Goal: Navigation & Orientation: Understand site structure

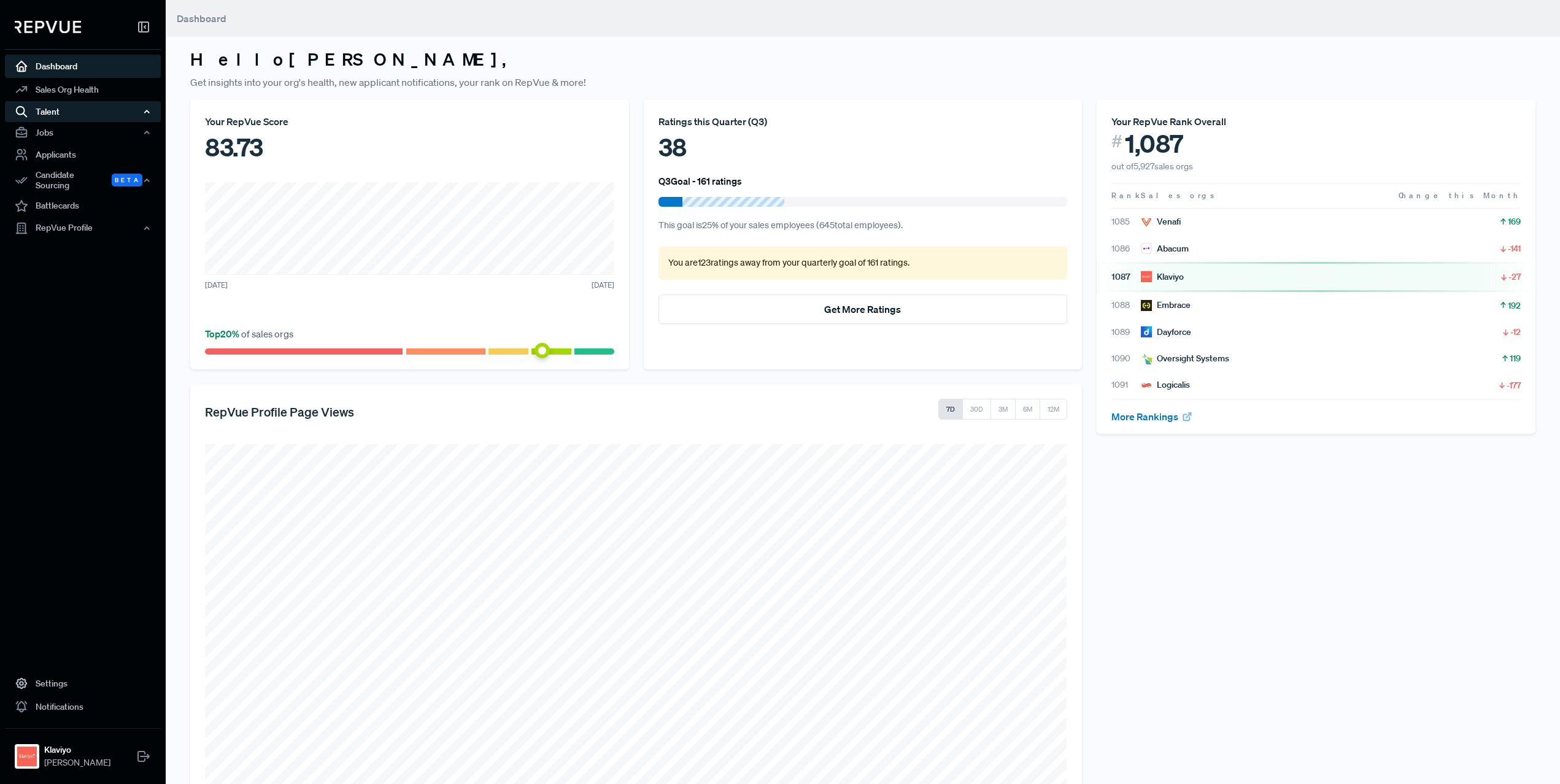
click at [110, 117] on div "Talent" at bounding box center [82, 111] width 156 height 21
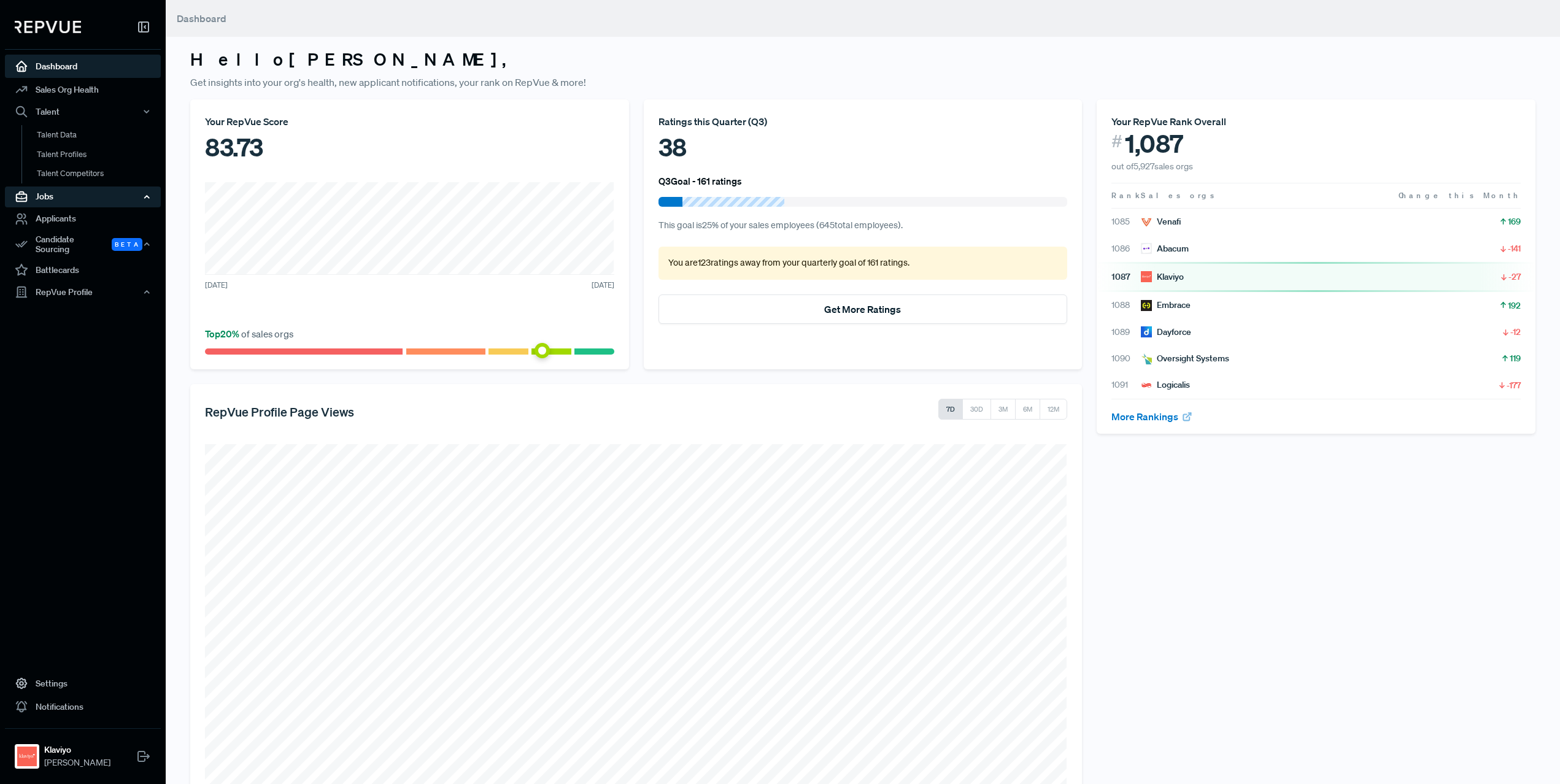
click at [75, 194] on div "Jobs" at bounding box center [82, 197] width 156 height 21
click at [67, 263] on link "Applicants" at bounding box center [82, 264] width 156 height 23
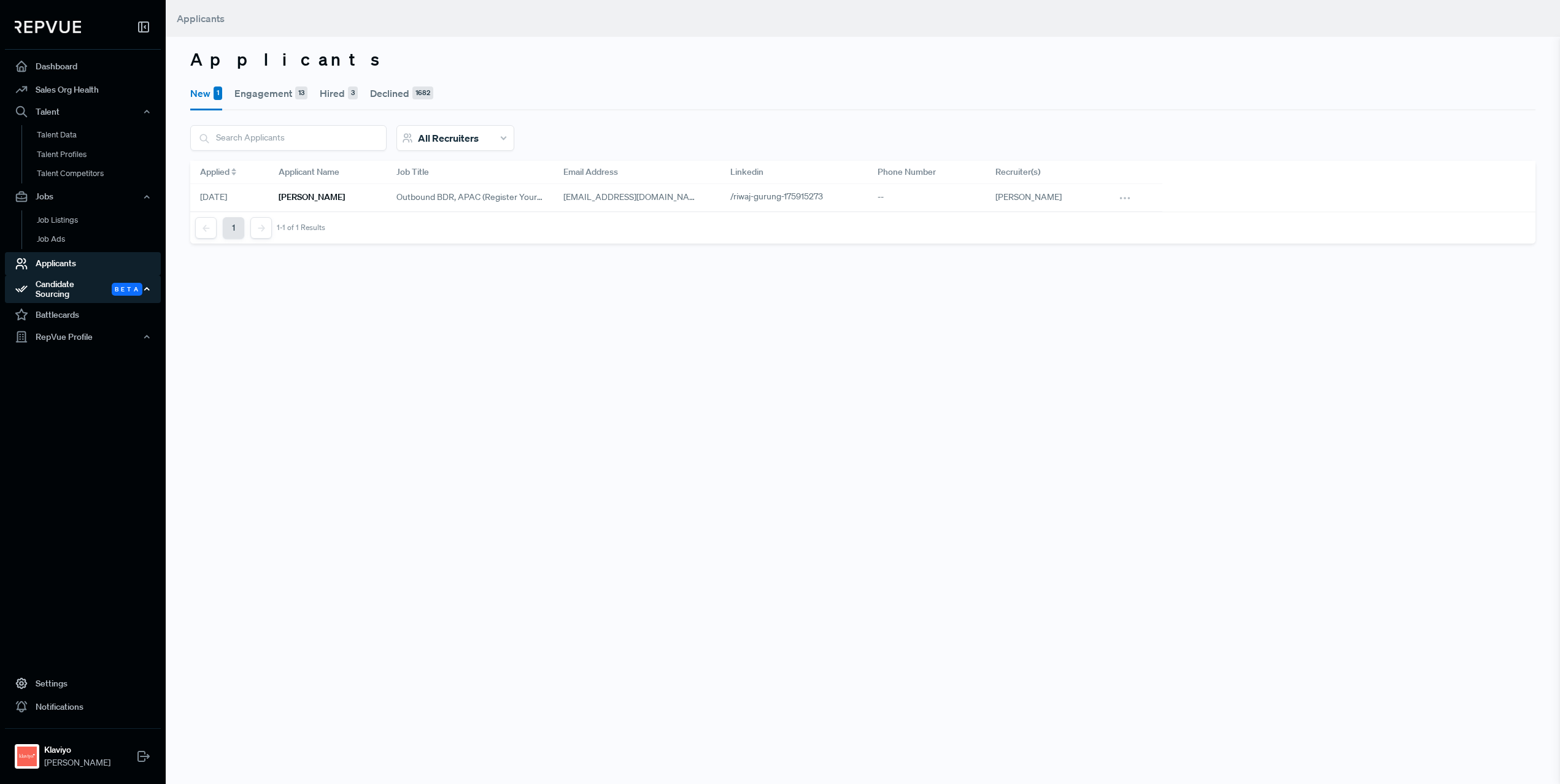
click at [70, 289] on div "Candidate Sourcing Beta" at bounding box center [82, 289] width 156 height 28
click at [75, 390] on div "RepVue Profile" at bounding box center [82, 401] width 156 height 21
click at [74, 417] on link "Profile Overview" at bounding box center [100, 430] width 156 height 31
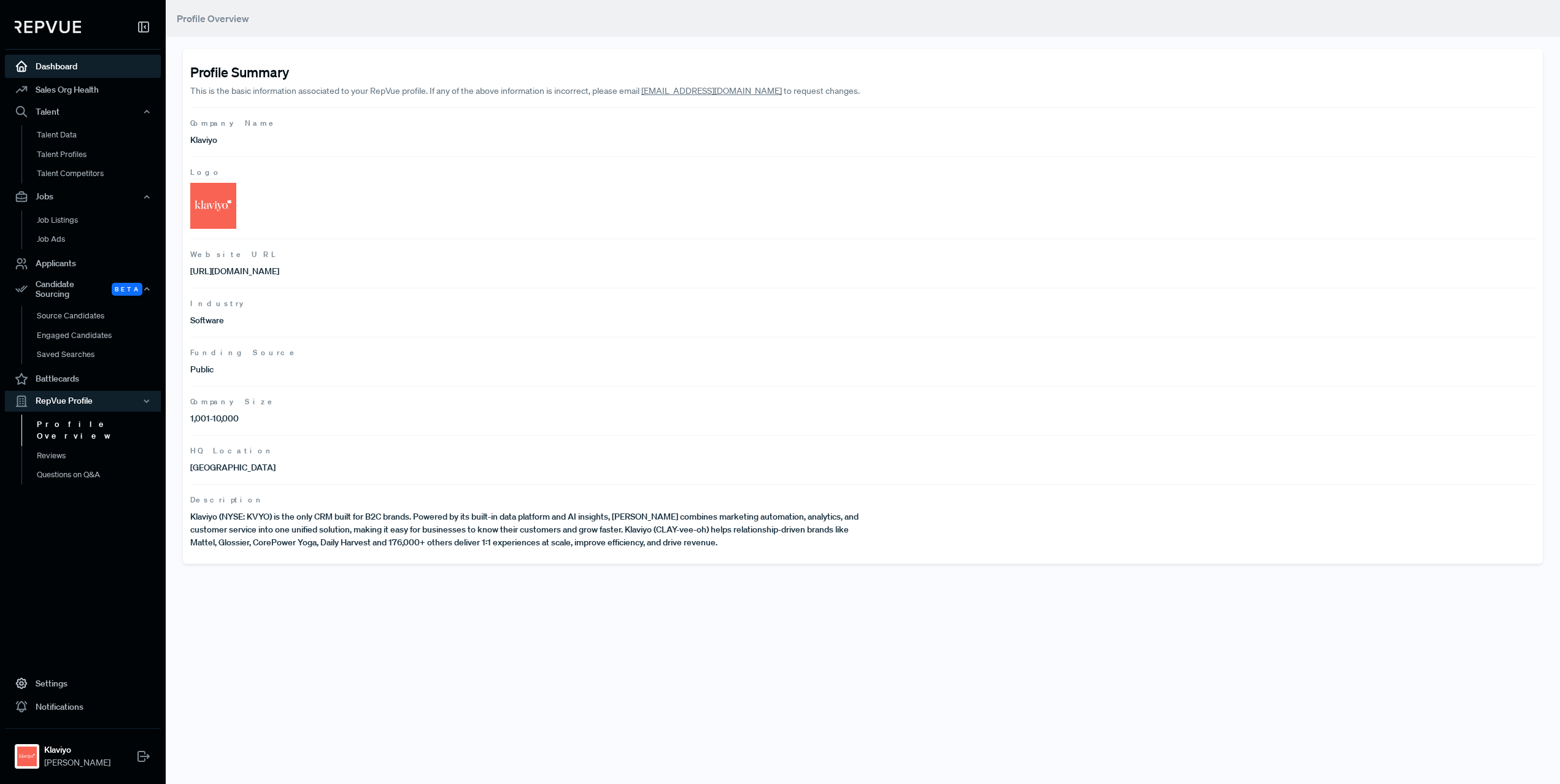
click at [66, 68] on link "Dashboard" at bounding box center [82, 66] width 156 height 23
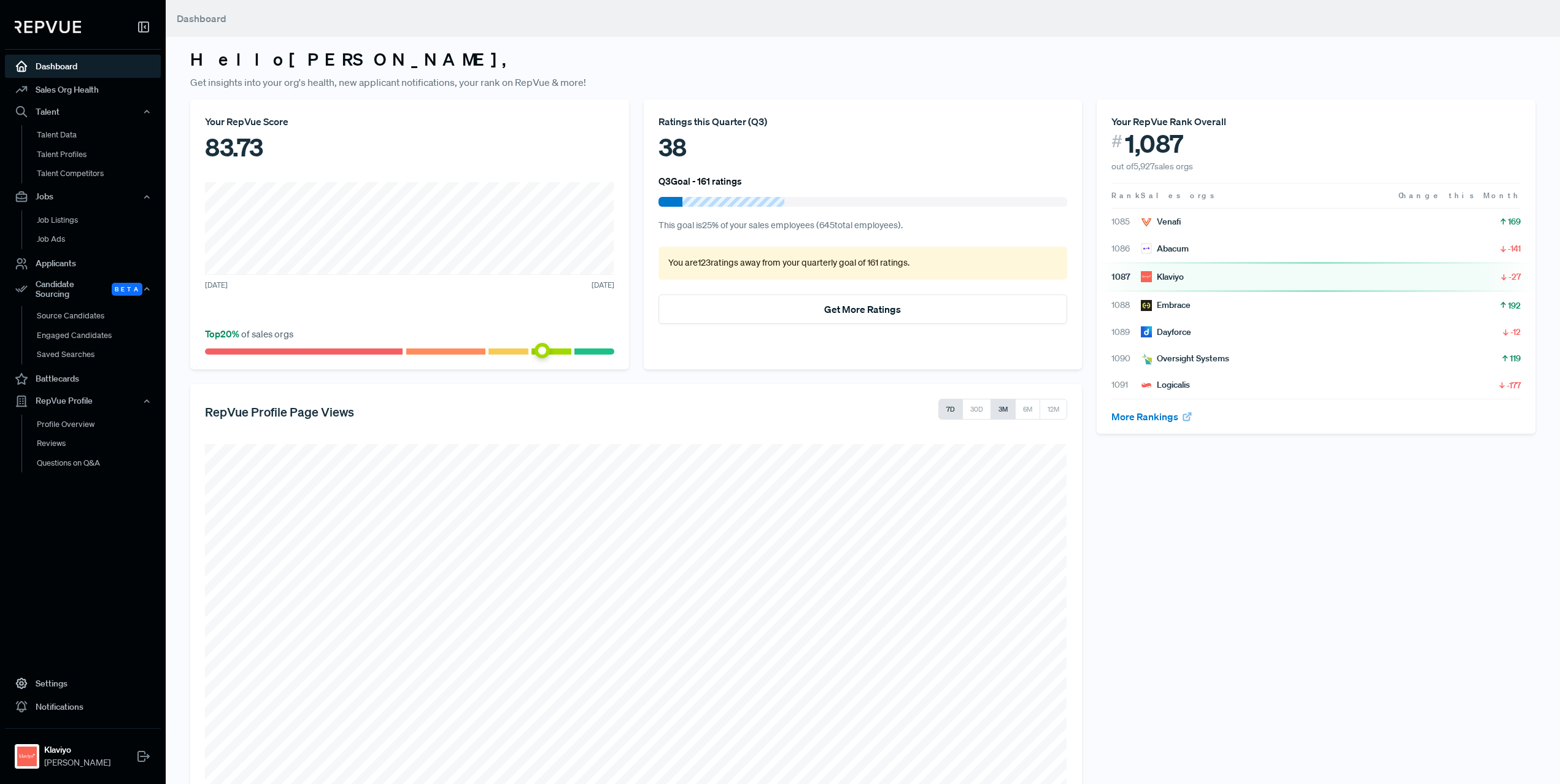
click at [1001, 409] on button "3M" at bounding box center [1003, 409] width 25 height 21
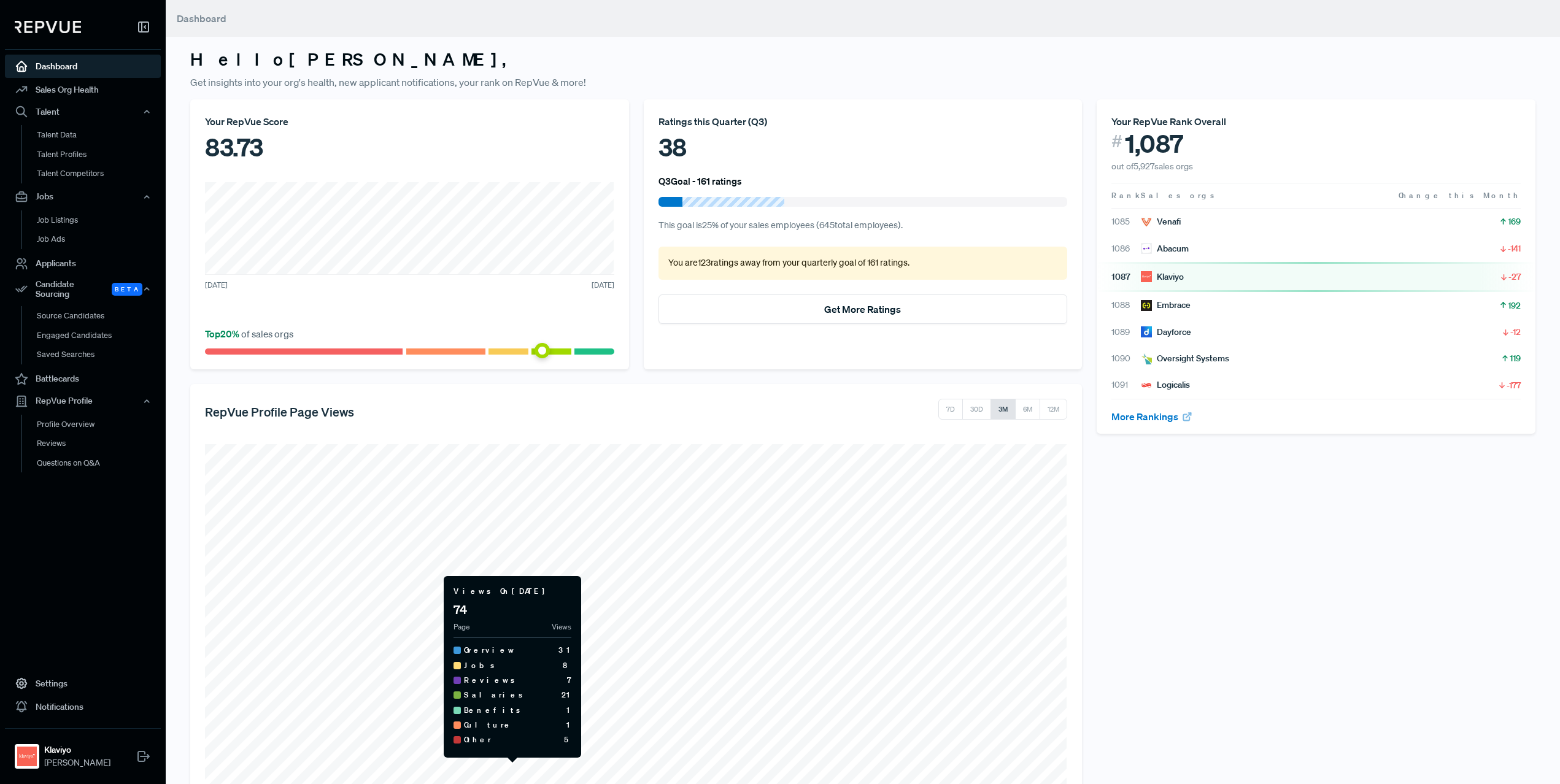
scroll to position [125, 0]
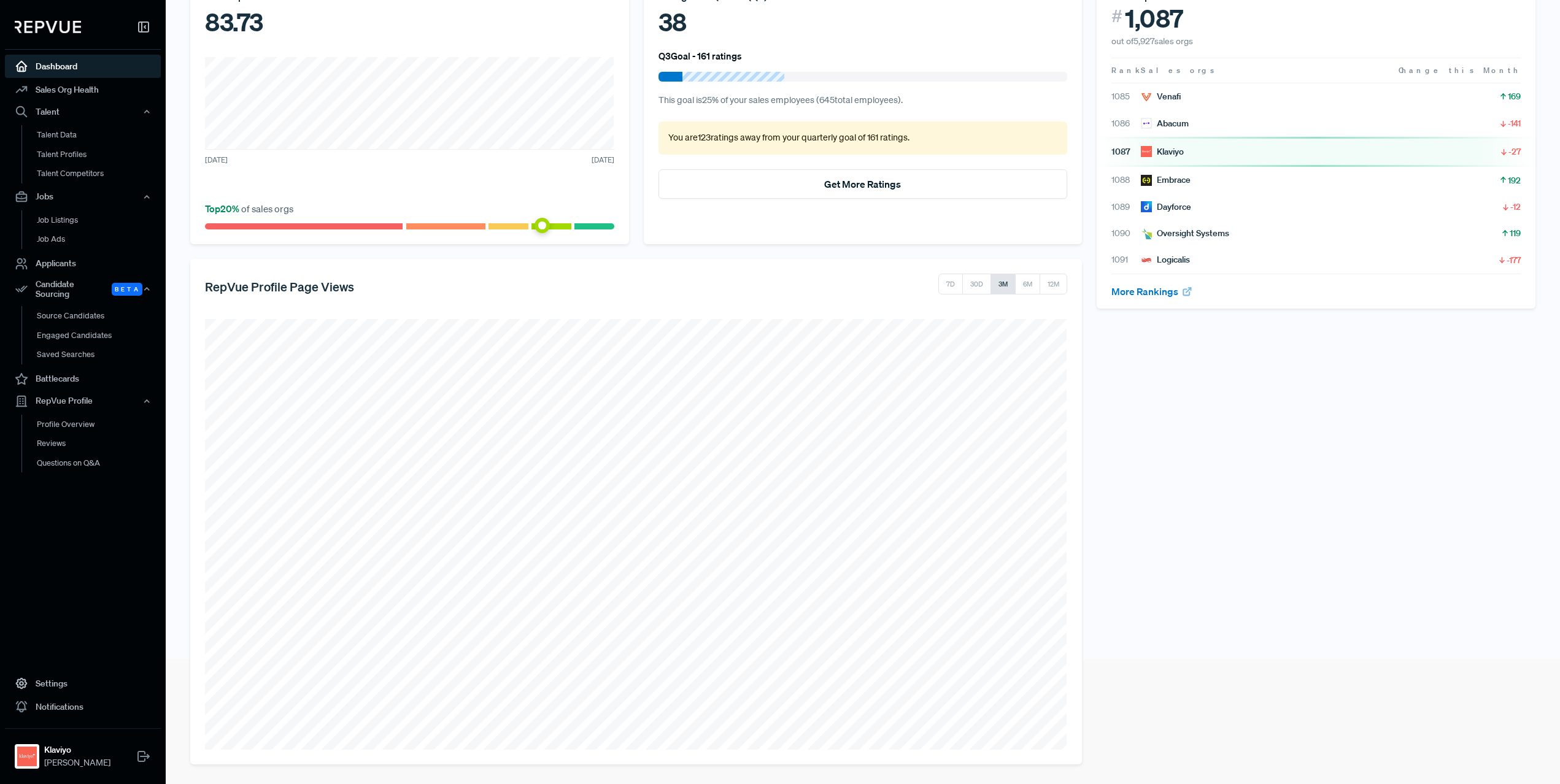
click at [538, 303] on div "RepVue Profile Page Views 7D 30D 3M 6M 12M" at bounding box center [636, 289] width 862 height 30
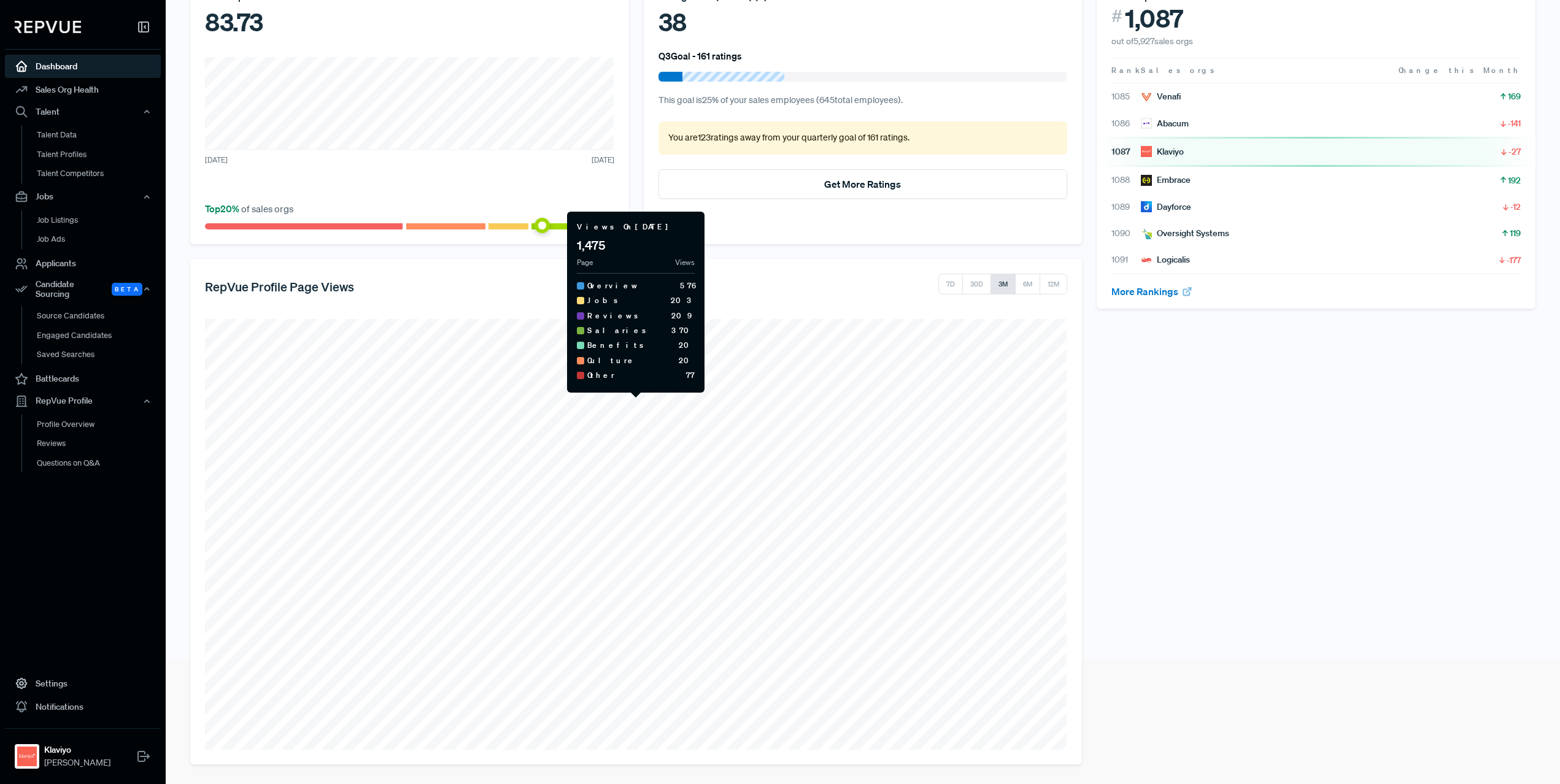
scroll to position [0, 0]
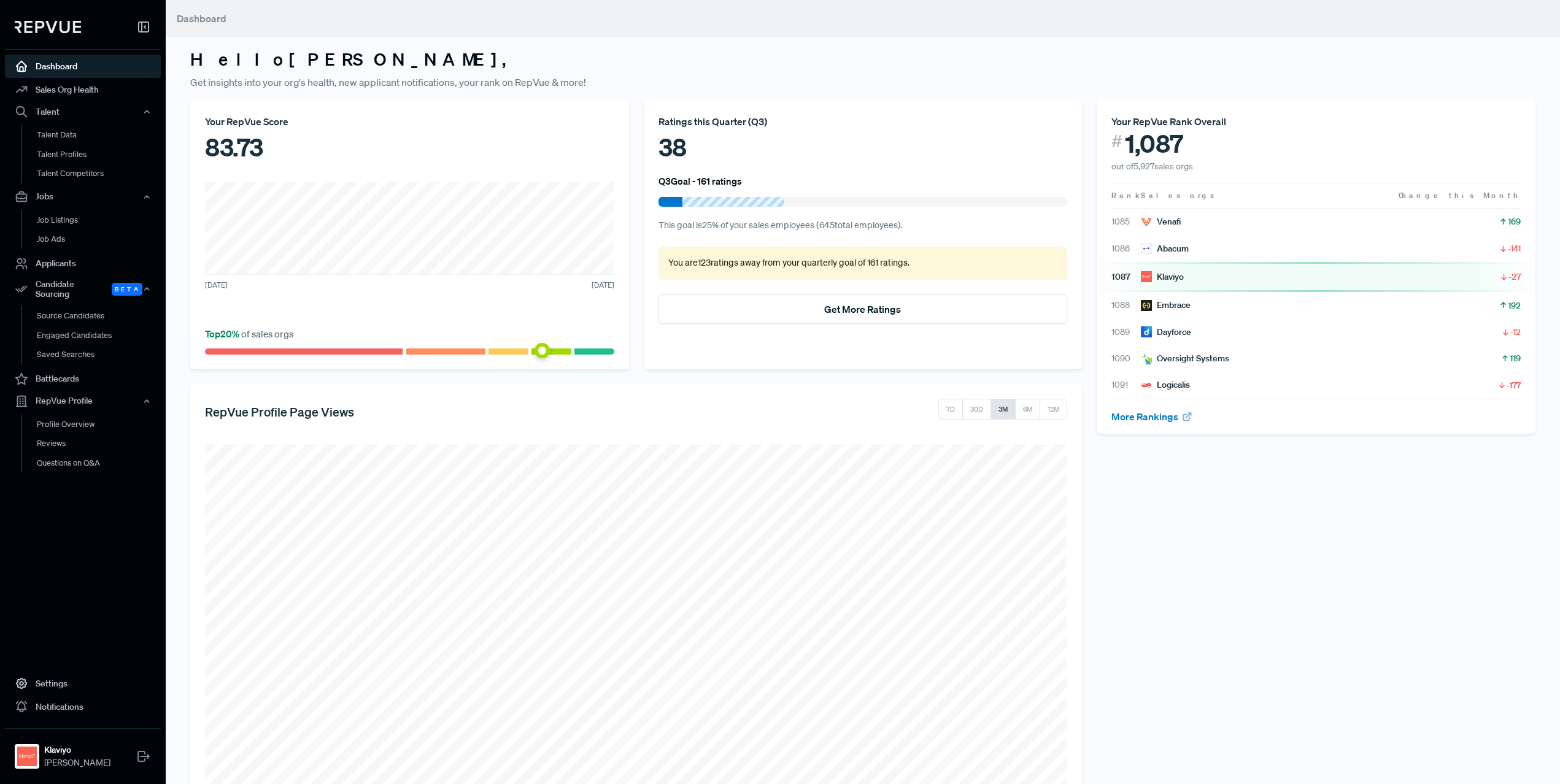
click at [267, 143] on div "83.73" at bounding box center [409, 147] width 409 height 37
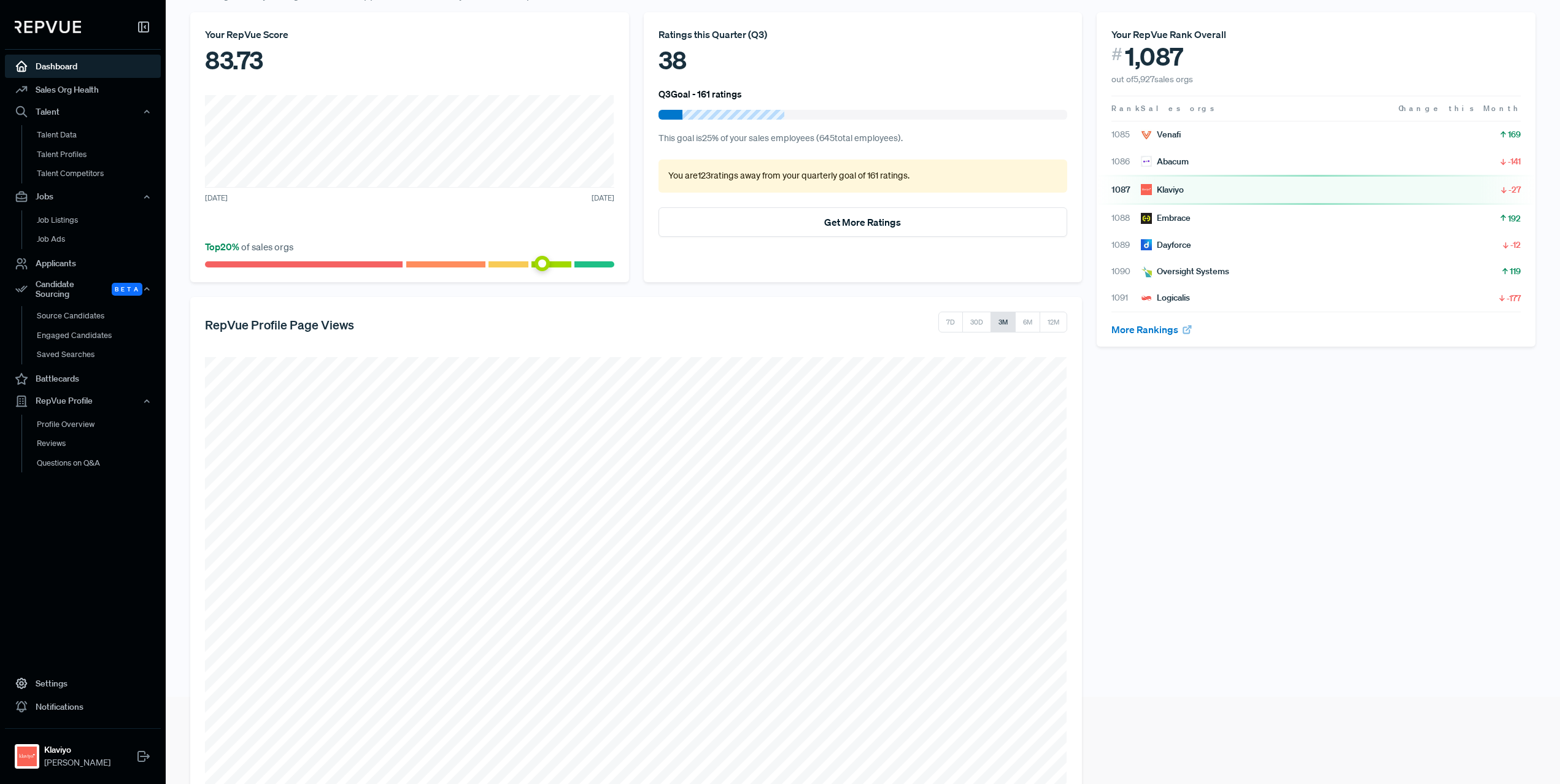
scroll to position [125, 0]
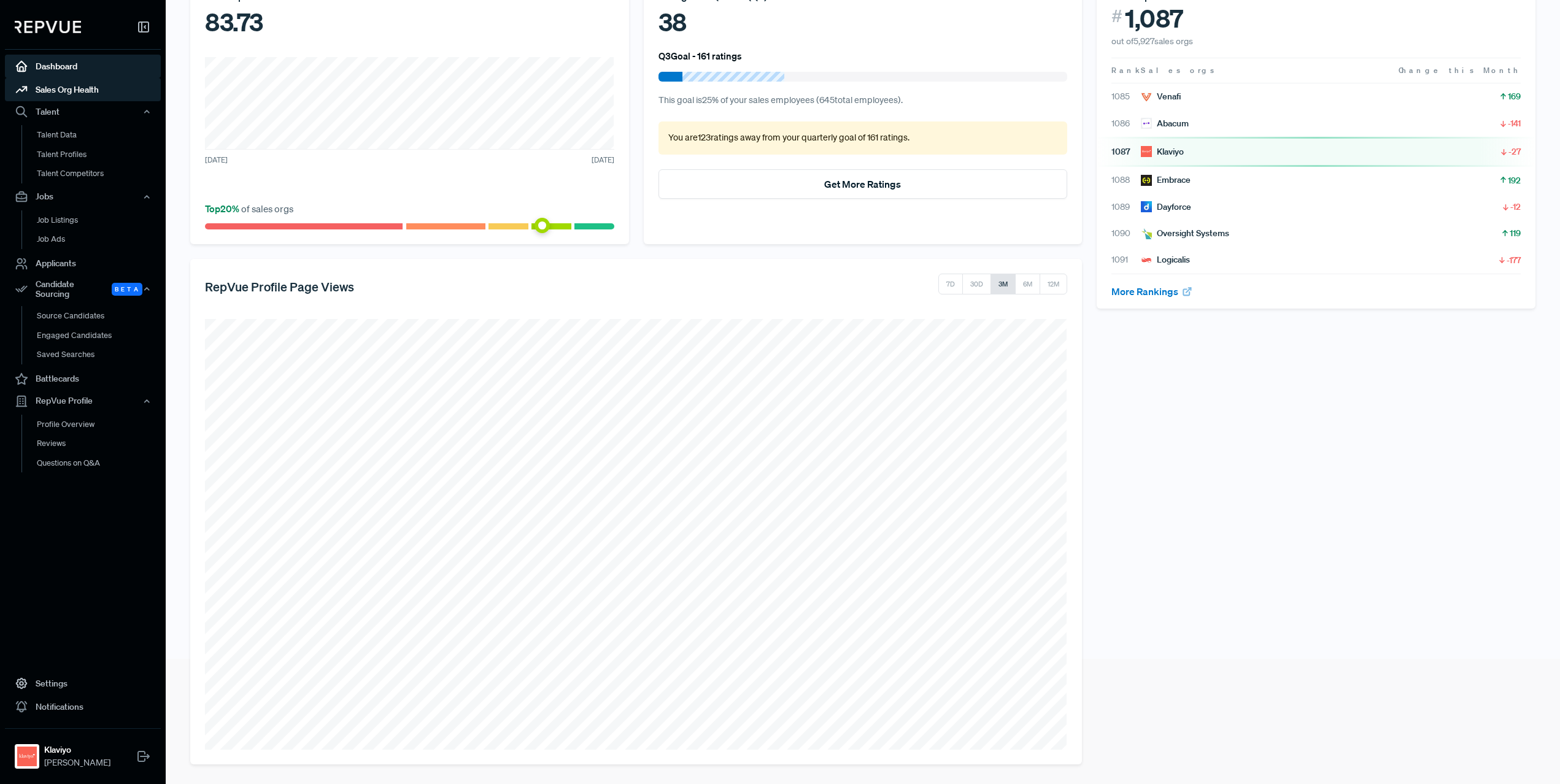
click at [65, 89] on link "Sales Org Health" at bounding box center [82, 89] width 156 height 23
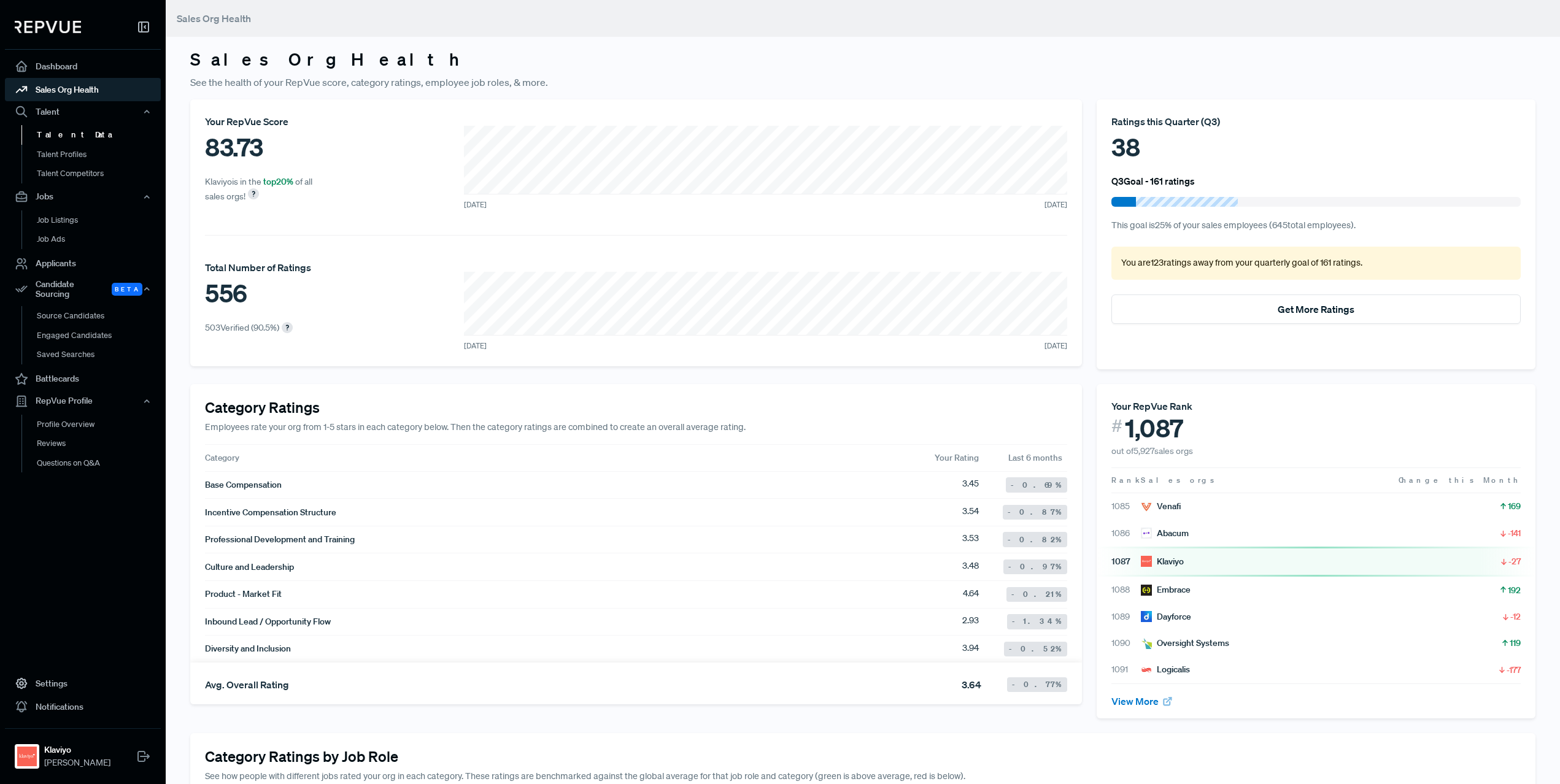
click at [89, 141] on link "Talent Data" at bounding box center [100, 135] width 156 height 19
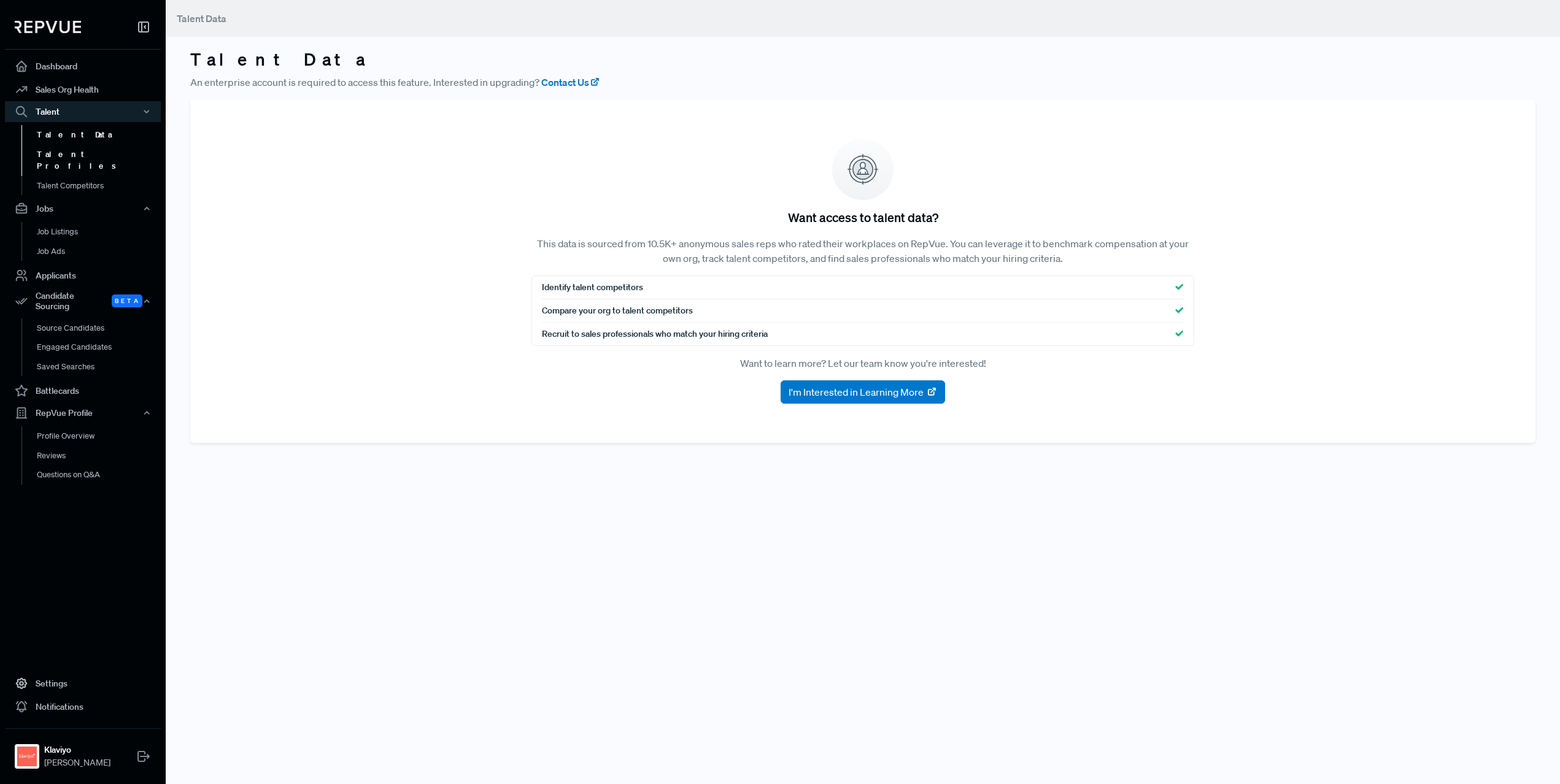
click at [77, 152] on link "Talent Profiles" at bounding box center [100, 160] width 156 height 31
click at [80, 176] on link "Talent Competitors" at bounding box center [100, 191] width 156 height 31
click at [94, 222] on link "Job Listings" at bounding box center [100, 232] width 156 height 19
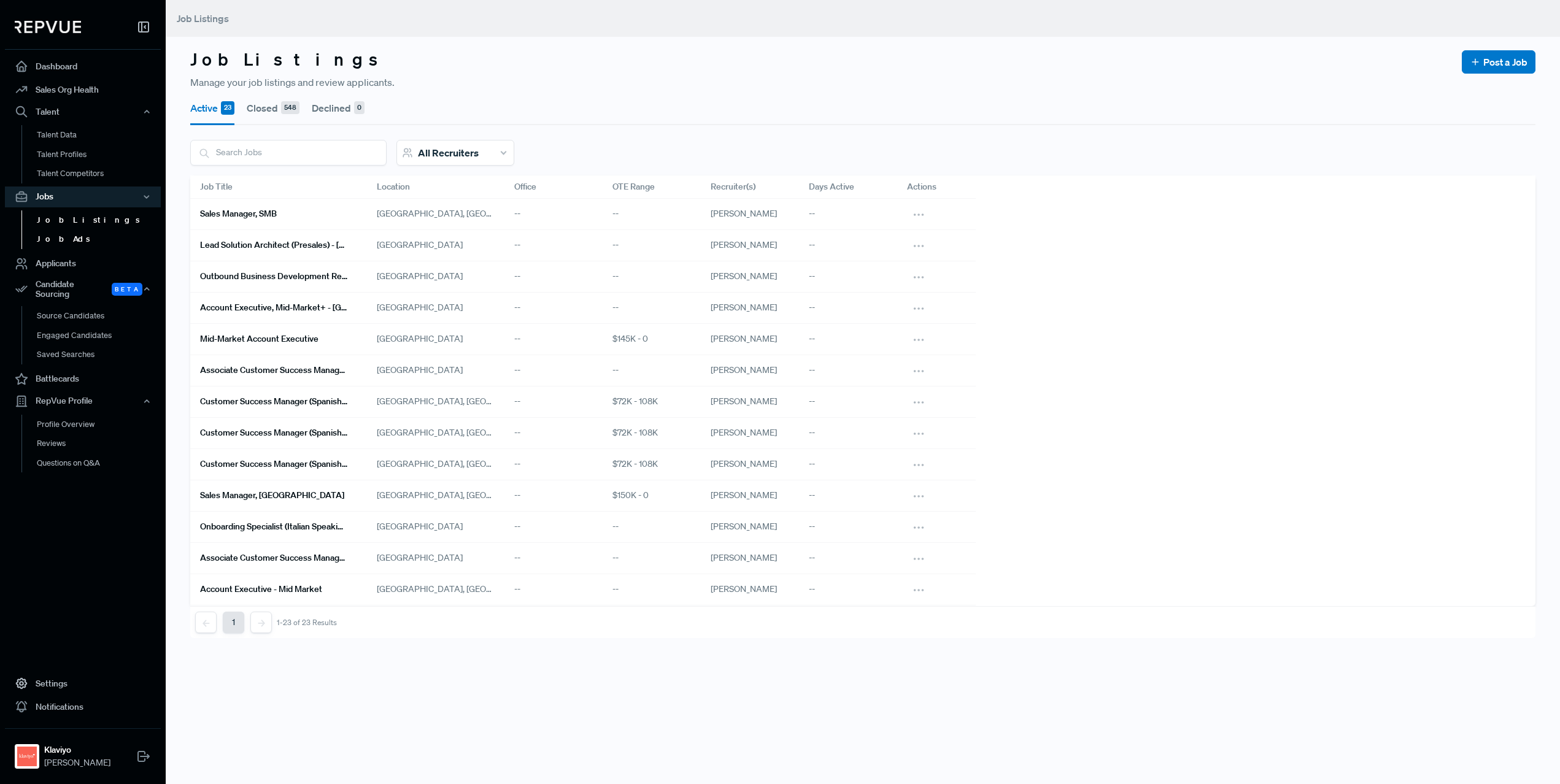
click at [84, 234] on link "Job Ads" at bounding box center [100, 239] width 156 height 19
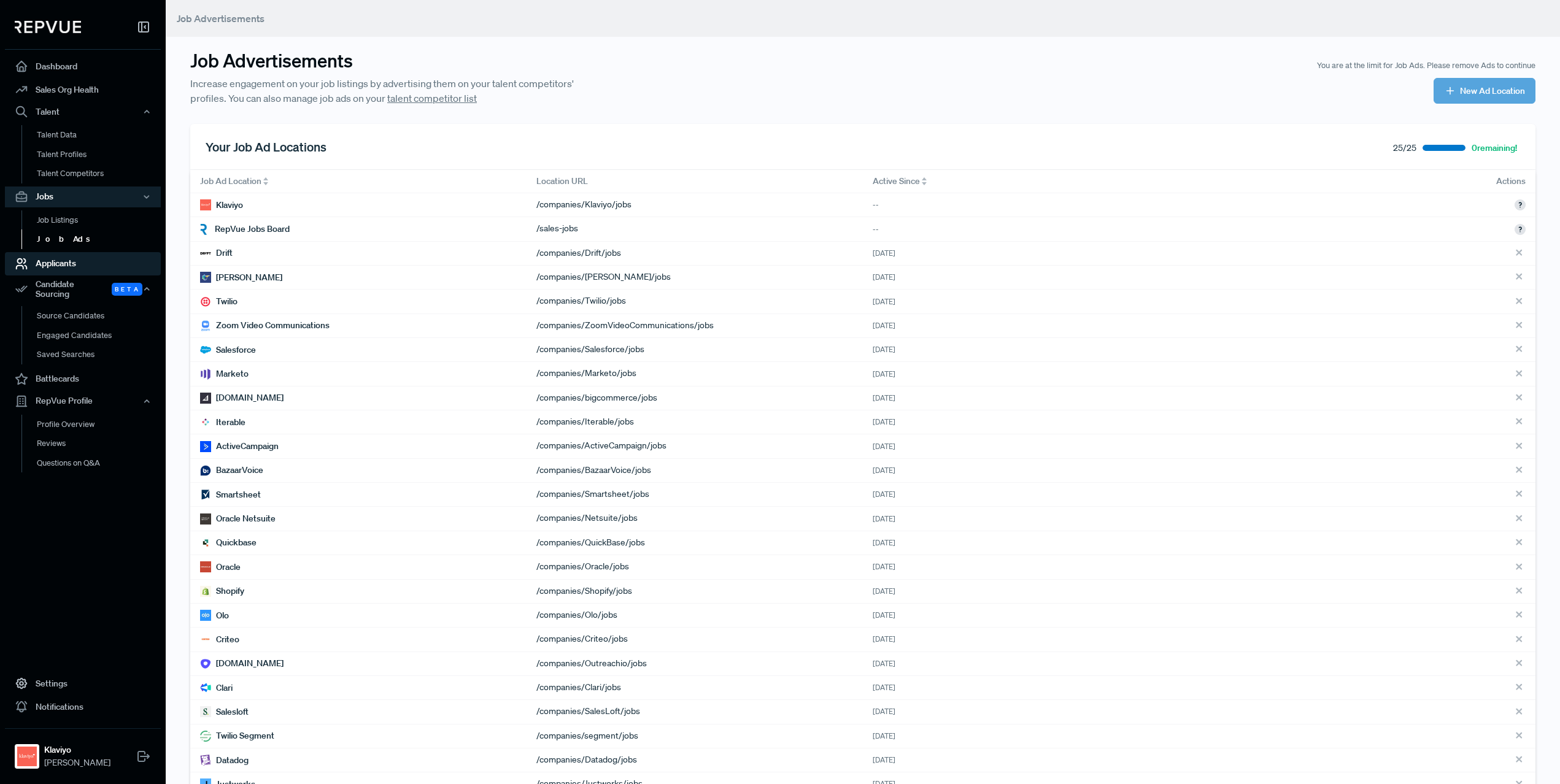
click at [72, 266] on link "Applicants" at bounding box center [82, 264] width 156 height 23
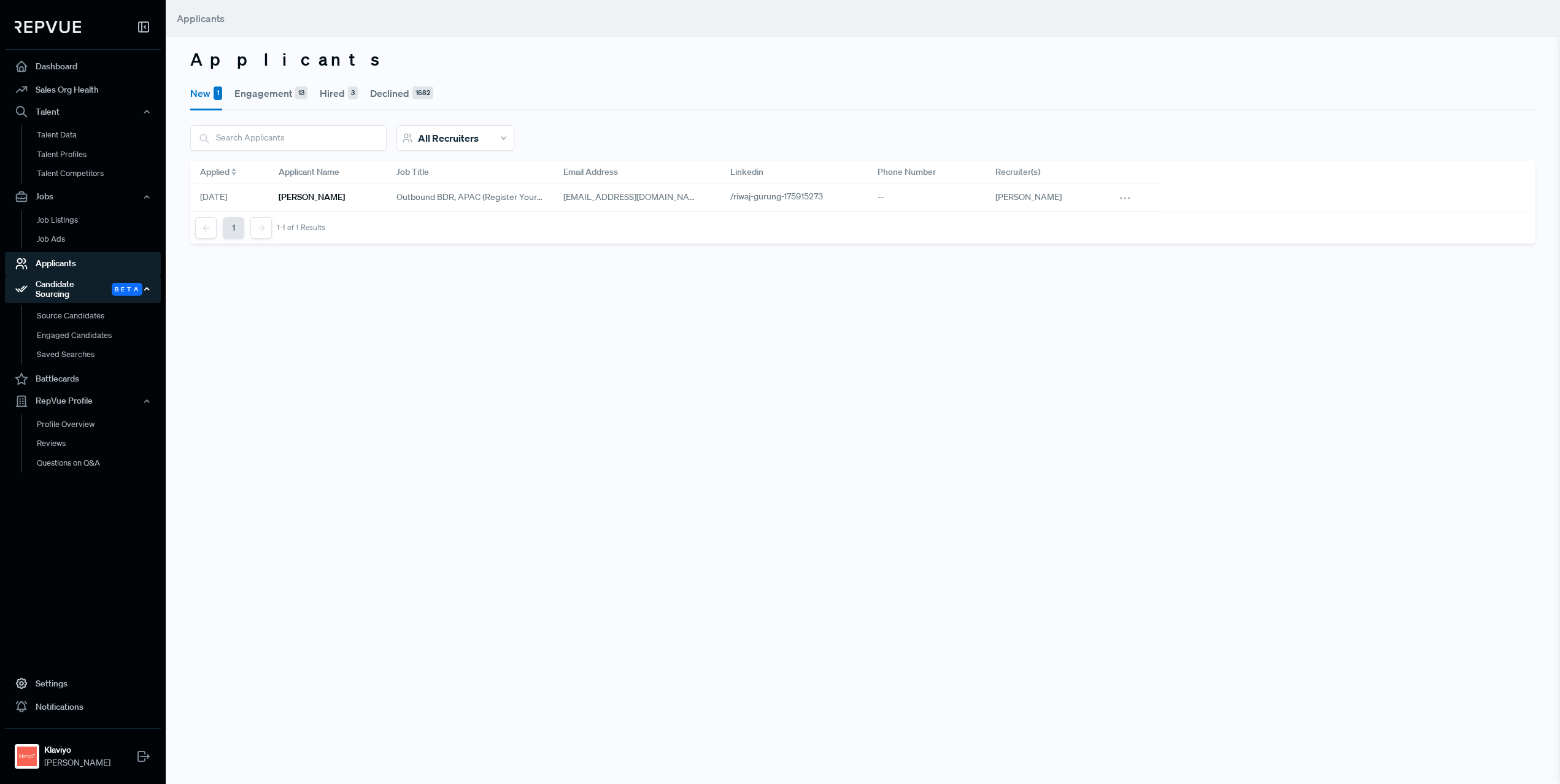
click at [77, 286] on div "Candidate Sourcing Beta" at bounding box center [82, 289] width 156 height 28
click at [72, 280] on div "Candidate Sourcing Beta" at bounding box center [82, 289] width 156 height 28
click at [72, 306] on link "Source Candidates" at bounding box center [100, 322] width 156 height 31
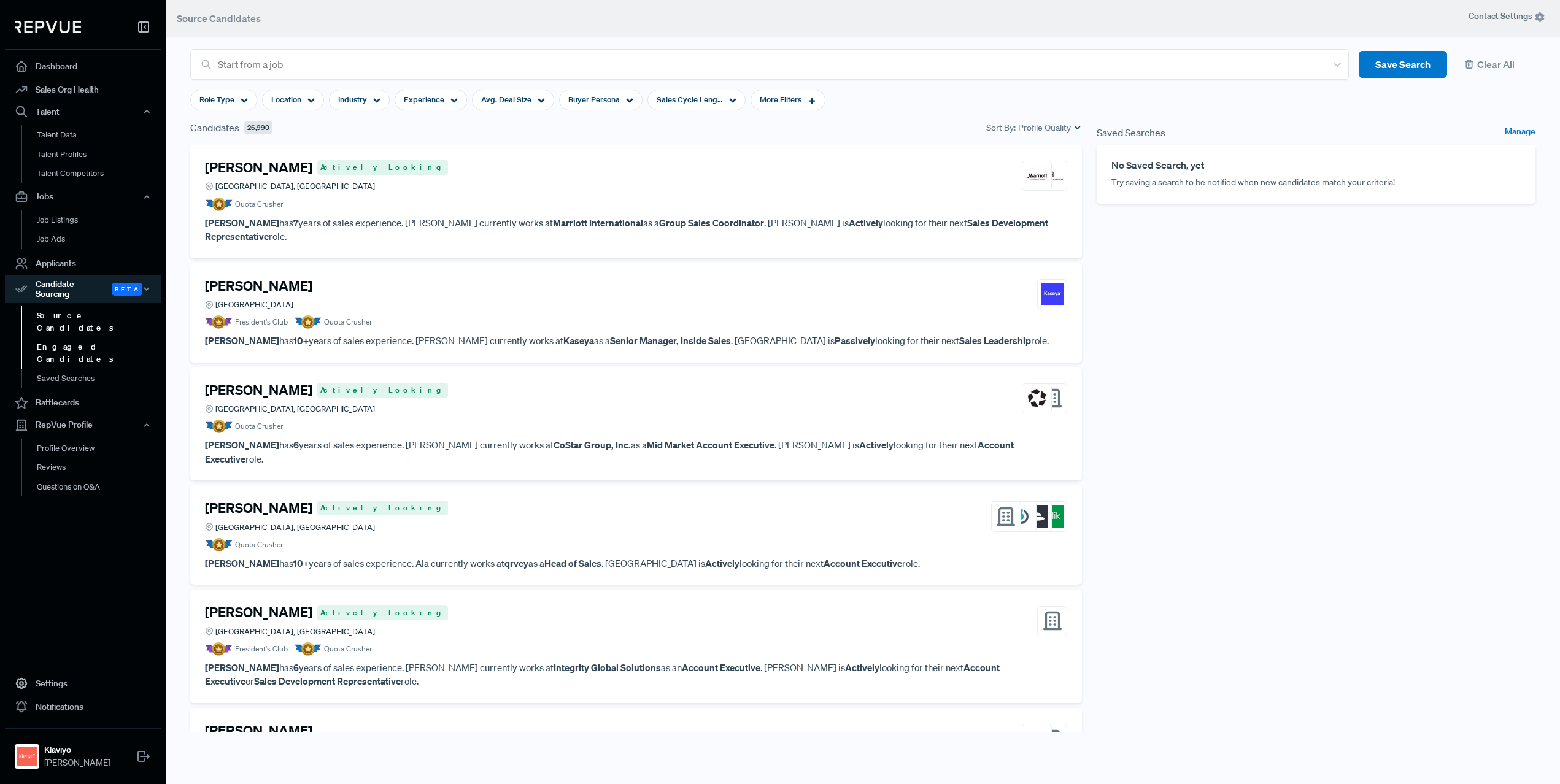
click at [72, 338] on link "Engaged Candidates" at bounding box center [100, 353] width 156 height 31
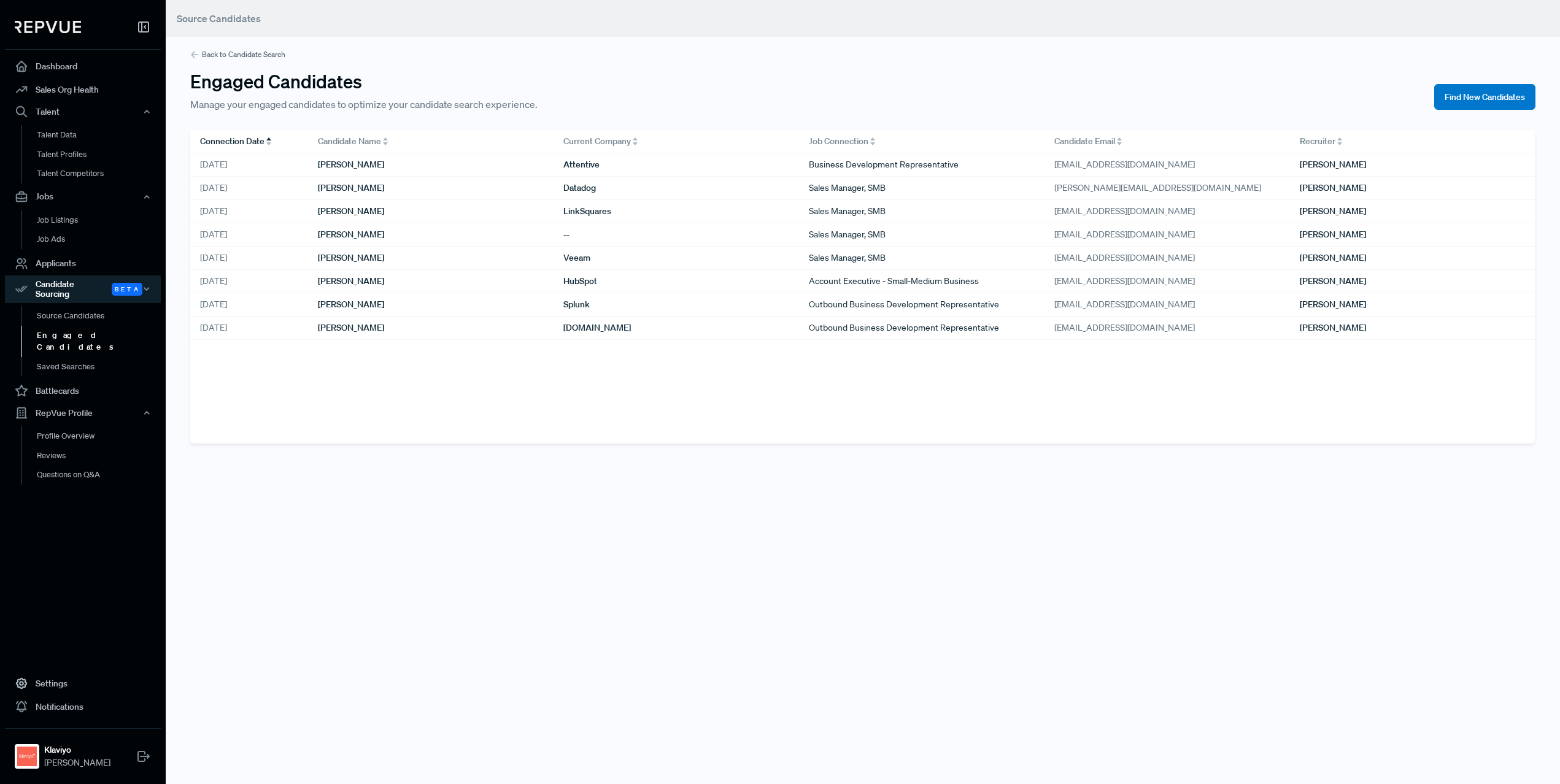
click at [72, 327] on link "Engaged Candidates" at bounding box center [100, 341] width 156 height 31
click at [74, 357] on link "Saved Searches" at bounding box center [100, 366] width 156 height 19
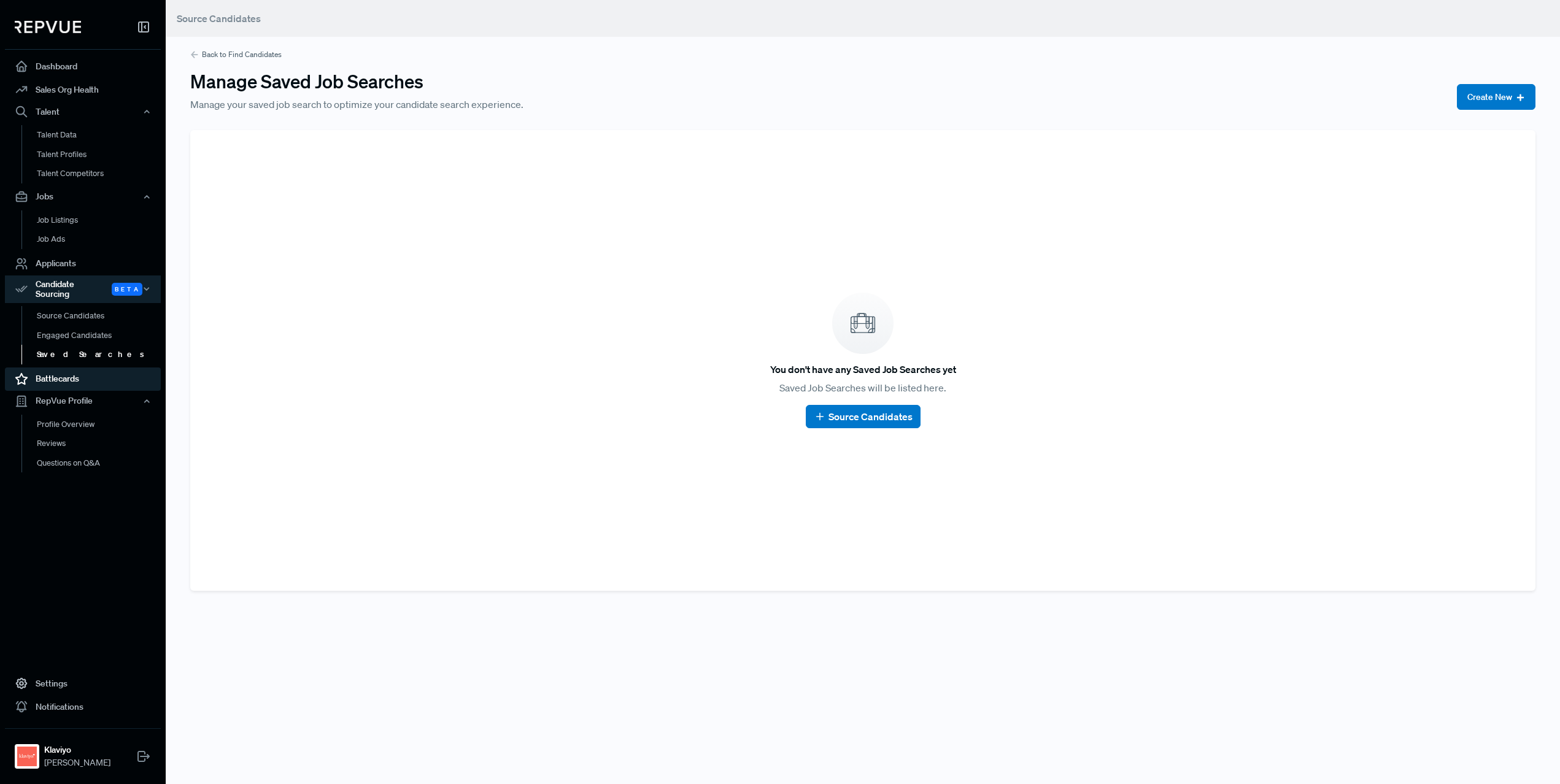
click at [77, 374] on link "Battlecards" at bounding box center [82, 379] width 156 height 23
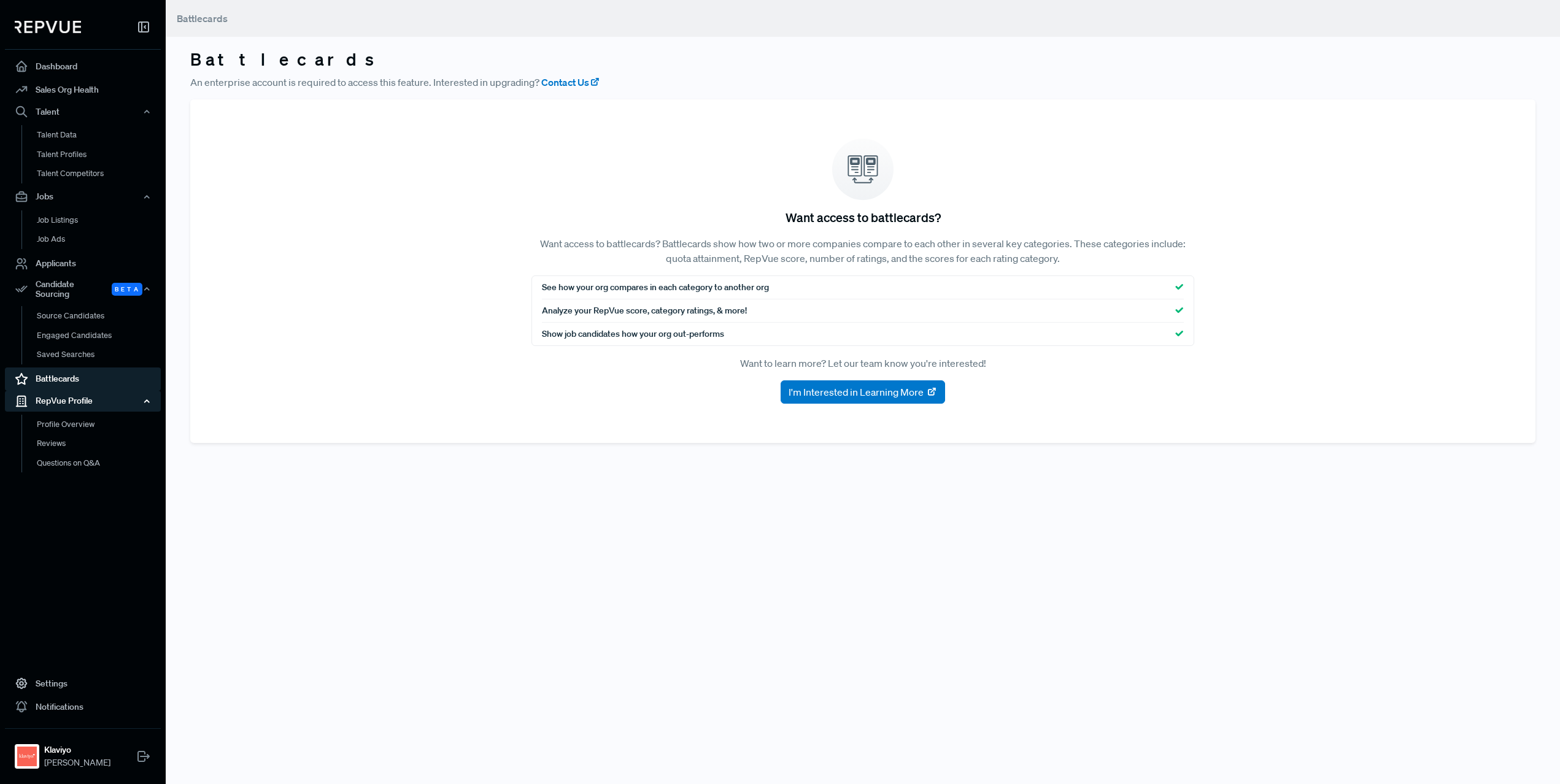
click at [80, 397] on div "RepVue Profile" at bounding box center [82, 401] width 156 height 21
click at [77, 395] on div "RepVue Profile" at bounding box center [82, 401] width 156 height 21
click at [76, 416] on link "Profile Overview" at bounding box center [100, 430] width 156 height 31
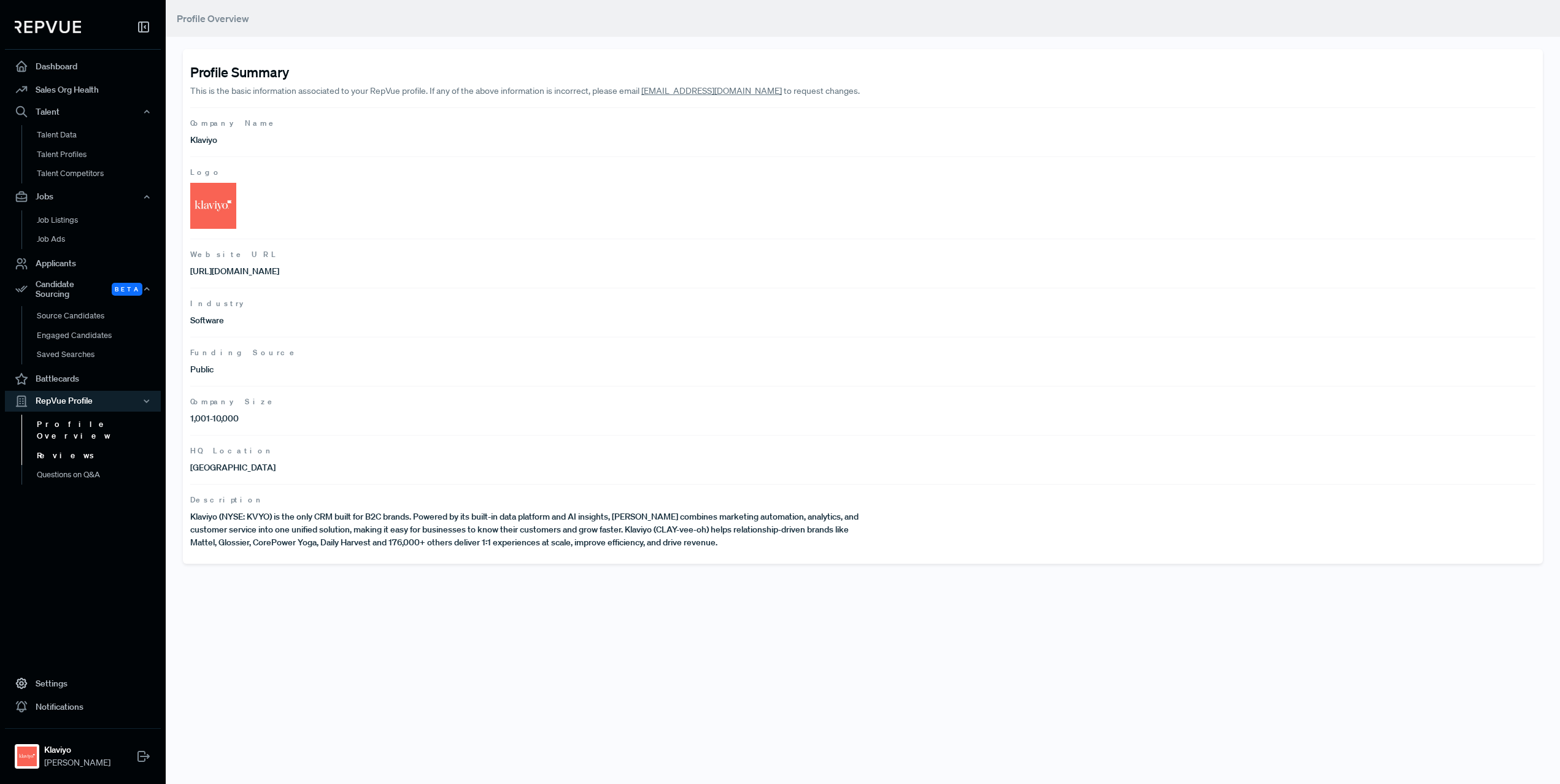
click at [68, 446] on link "Reviews" at bounding box center [100, 455] width 156 height 19
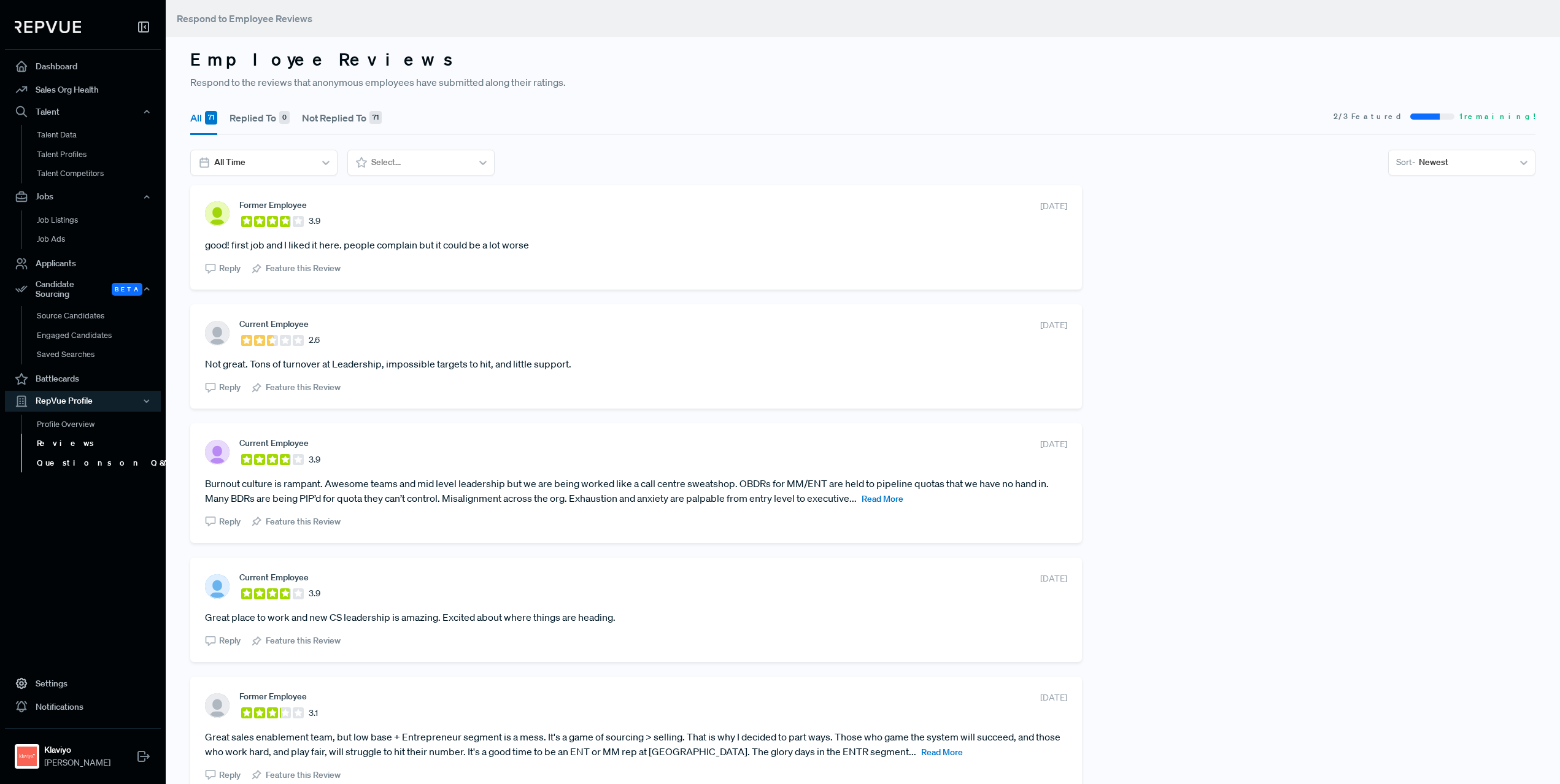
click at [71, 455] on link "Questions on Q&A" at bounding box center [100, 463] width 156 height 19
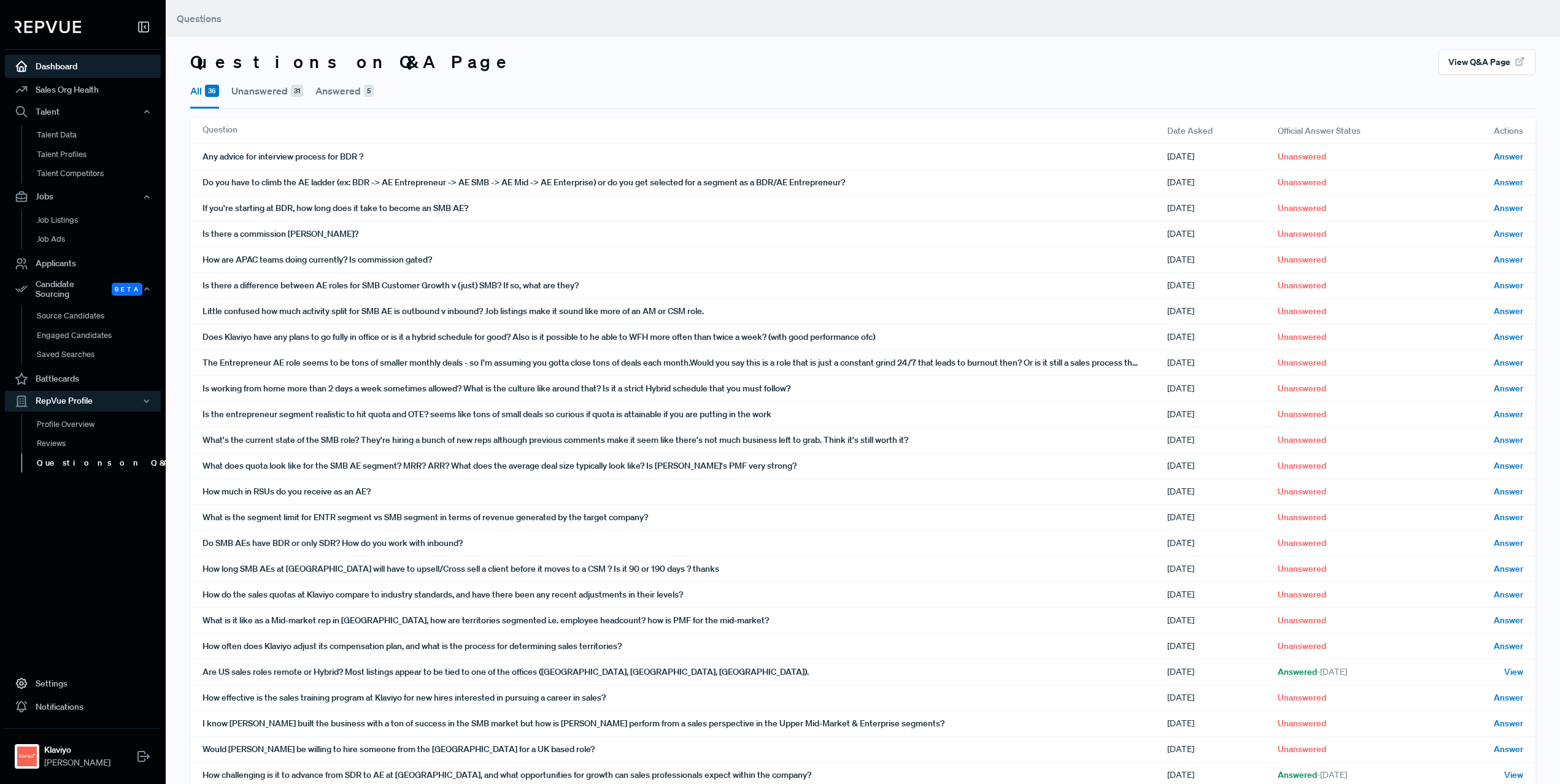
click at [47, 65] on link "Dashboard" at bounding box center [82, 66] width 156 height 23
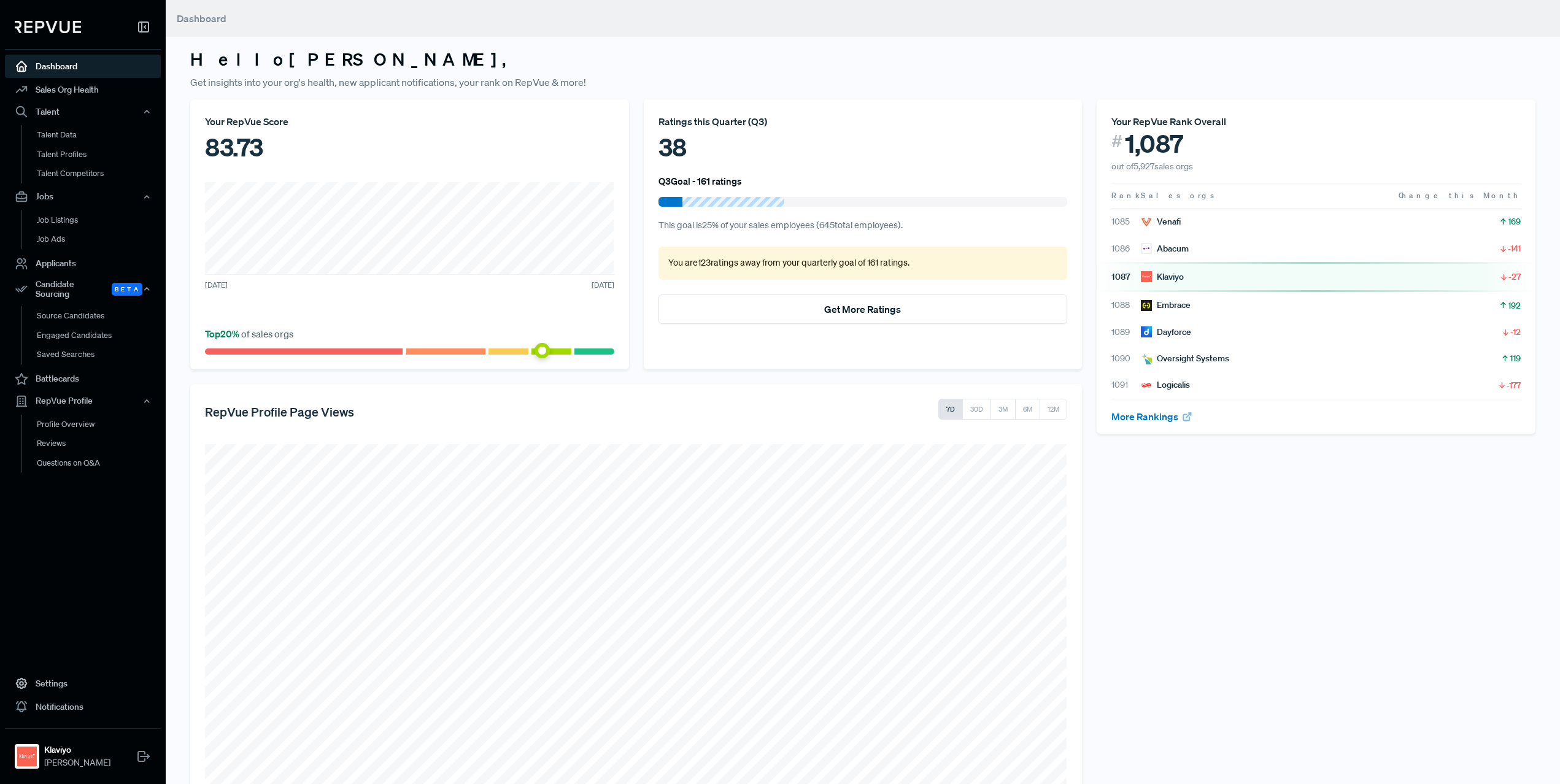
scroll to position [125, 0]
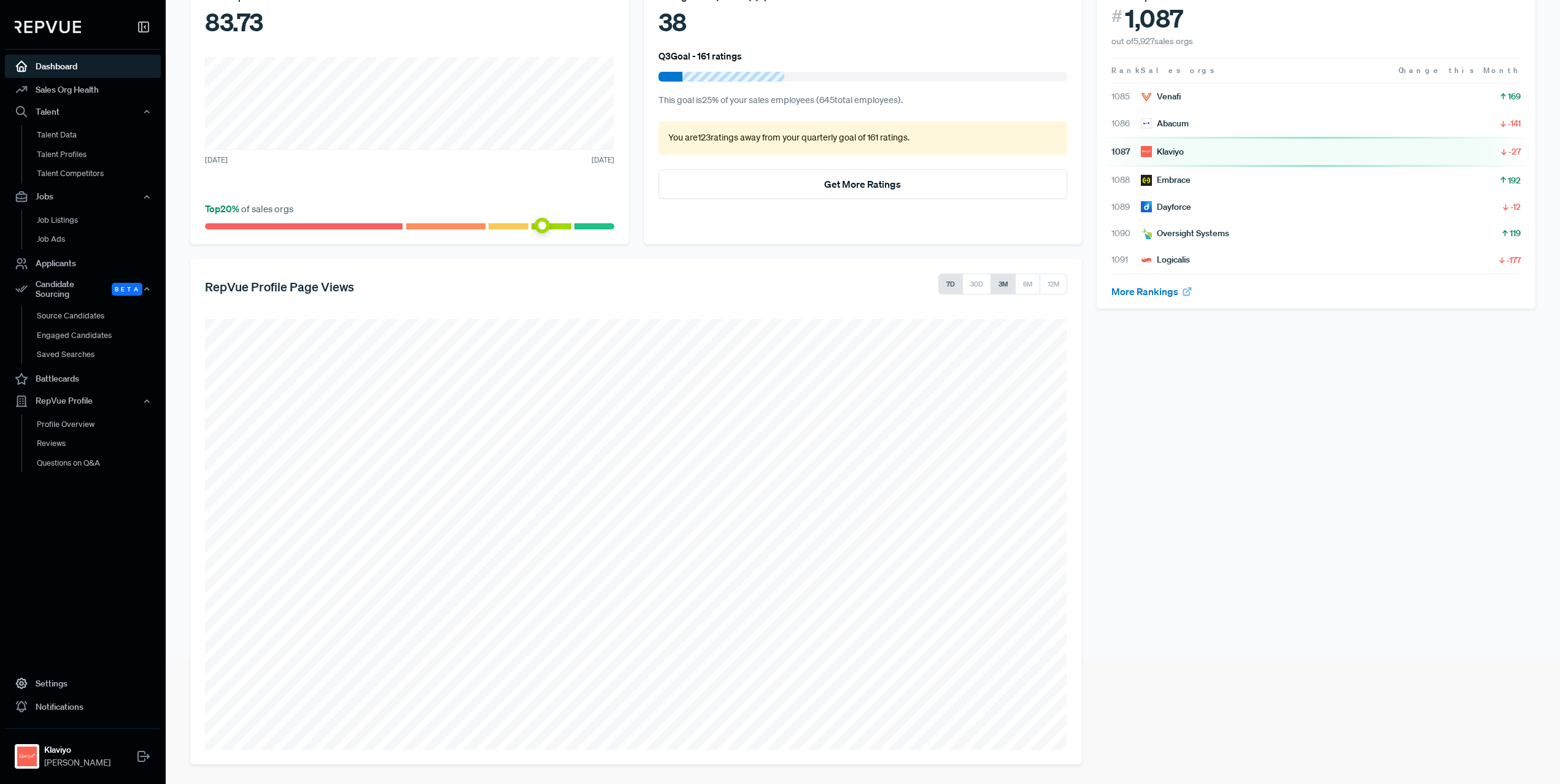
click at [1004, 278] on button "3M" at bounding box center [1003, 284] width 25 height 21
click at [1046, 286] on button "12M" at bounding box center [1053, 284] width 27 height 21
click at [1007, 284] on button "3M" at bounding box center [1003, 284] width 25 height 21
click at [1025, 286] on button "6M" at bounding box center [1027, 284] width 26 height 21
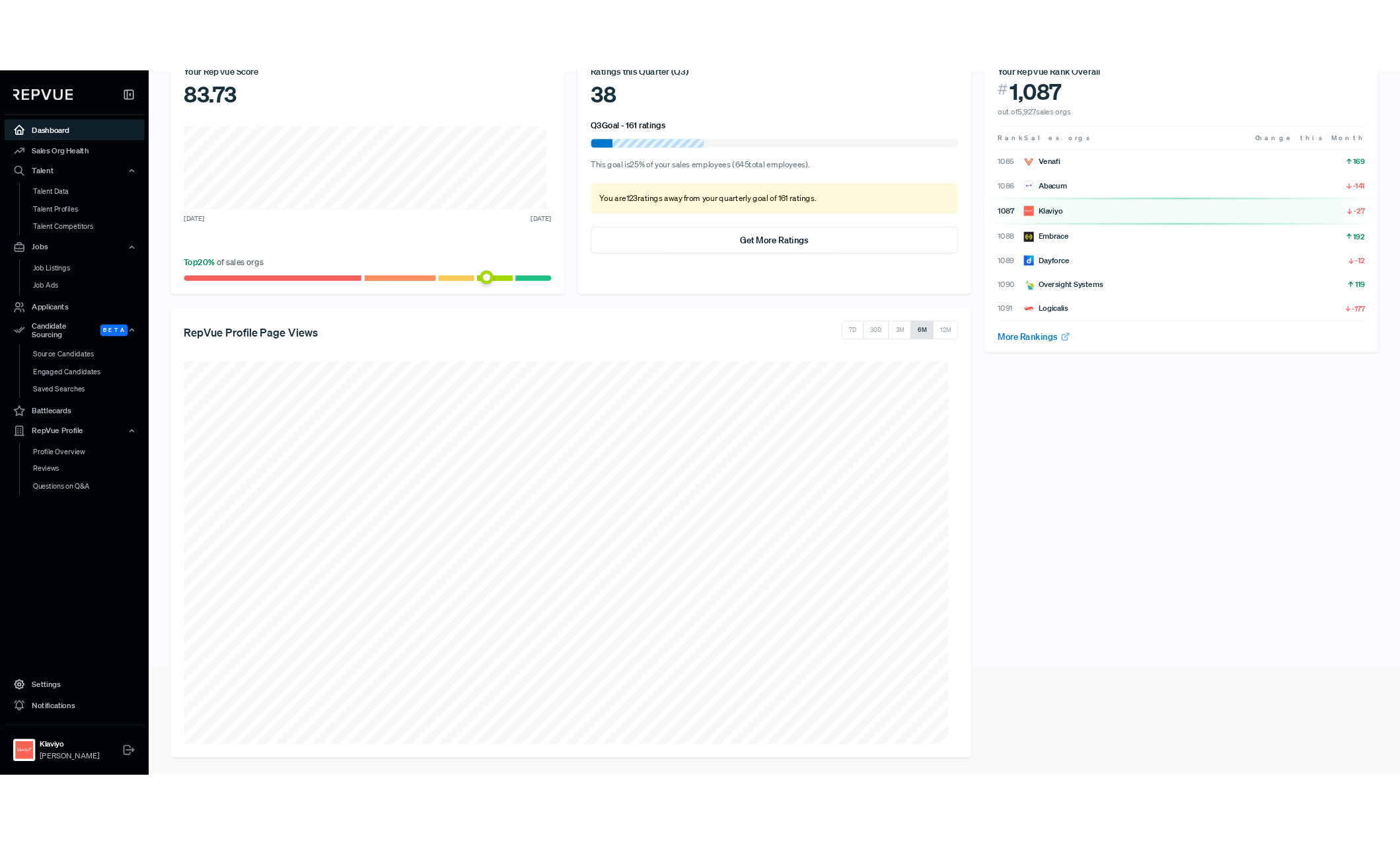
scroll to position [42, 0]
